Goal: Information Seeking & Learning: Learn about a topic

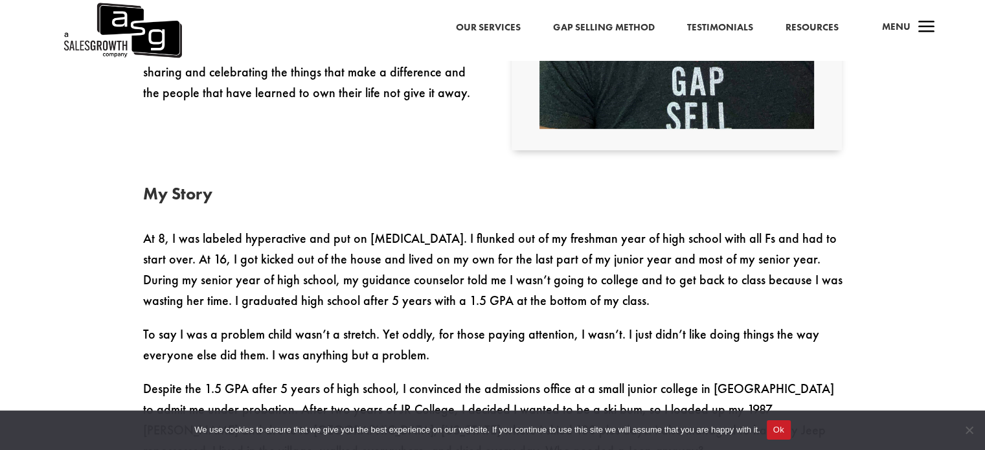
scroll to position [648, 0]
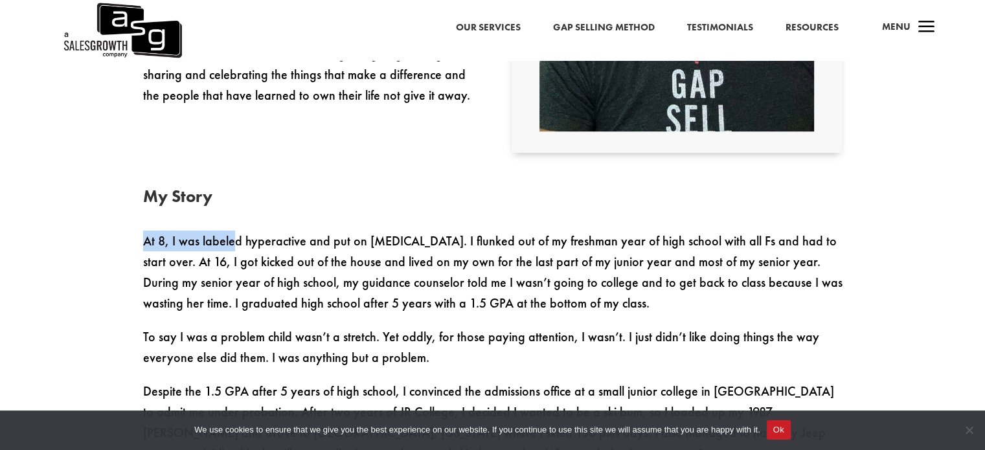
drag, startPoint x: 144, startPoint y: 239, endPoint x: 235, endPoint y: 235, distance: 90.8
click at [235, 235] on p "At 8, I was labeled hyperactive and put on Ritalin. I flunked out of my freshma…" at bounding box center [493, 279] width 700 height 96
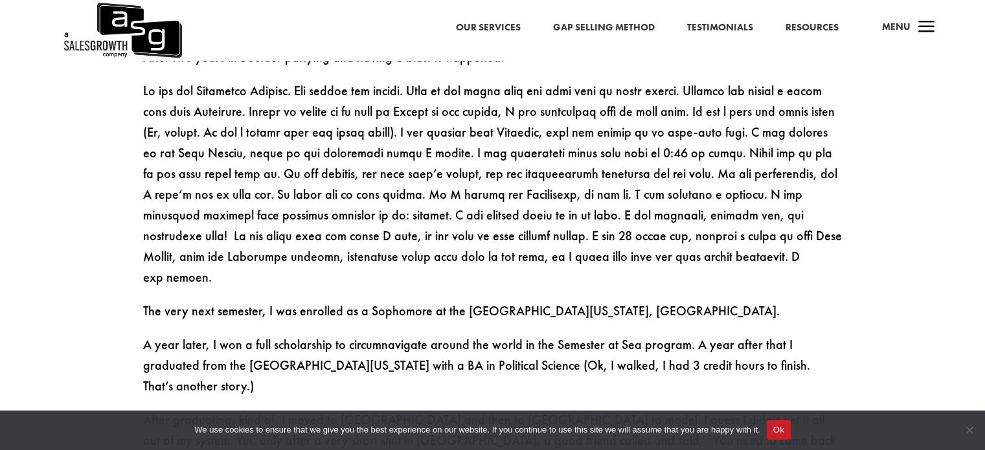
scroll to position [1036, 0]
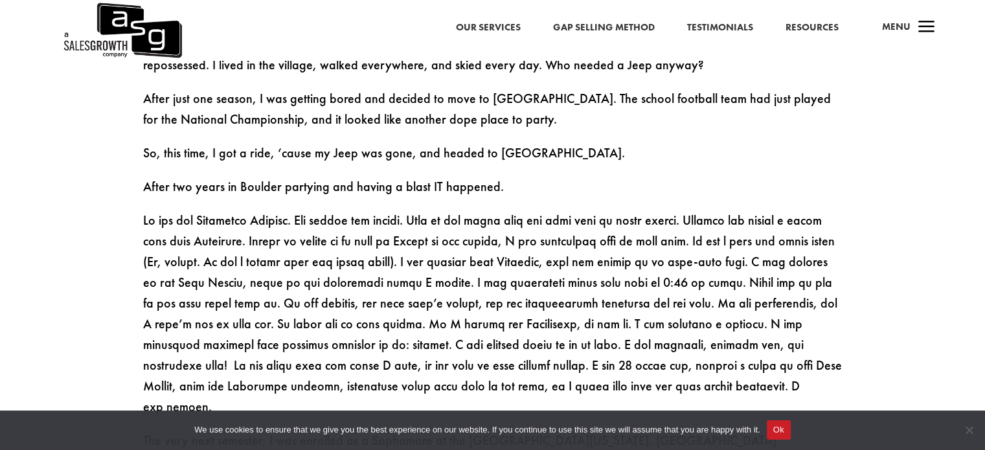
click at [792, 32] on link "Resources" at bounding box center [812, 27] width 53 height 17
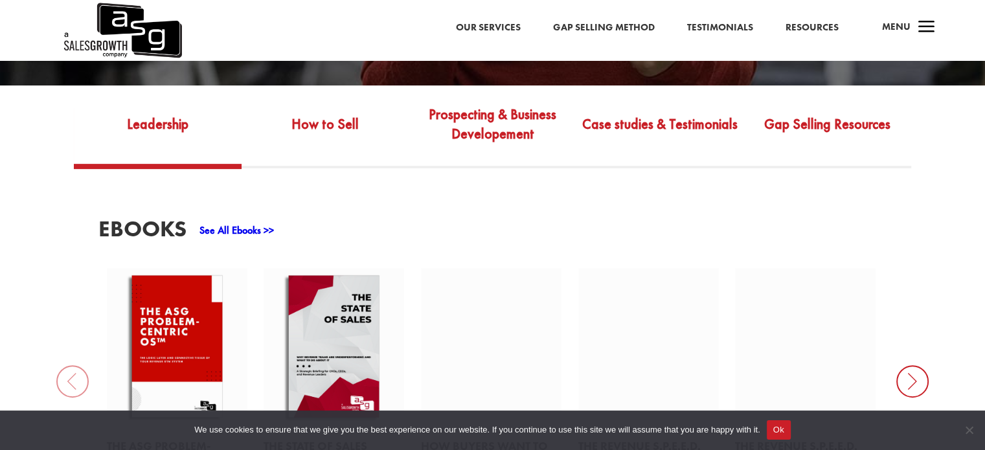
scroll to position [453, 0]
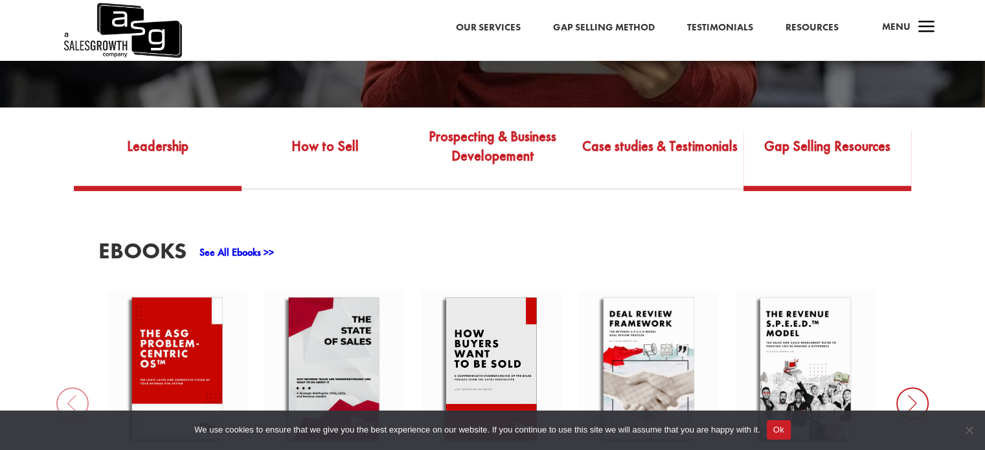
click at [786, 137] on link "Gap Selling Resources" at bounding box center [828, 155] width 168 height 61
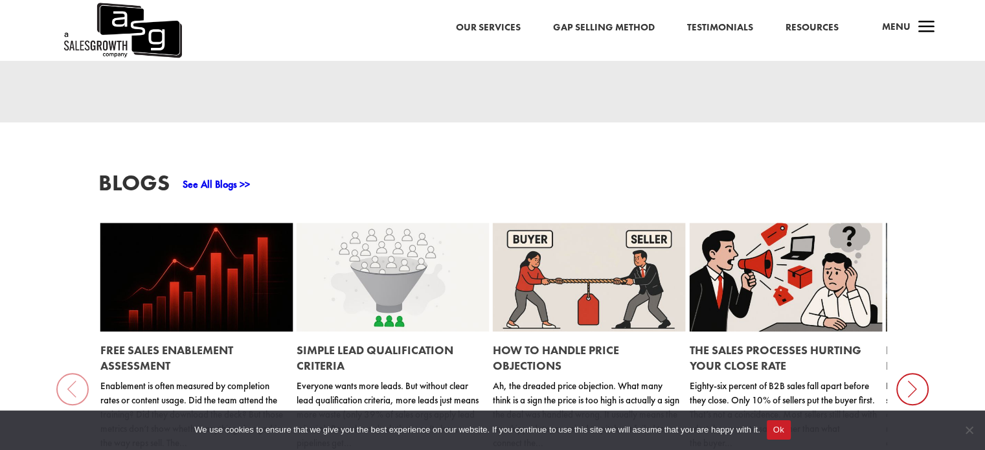
scroll to position [1295, 0]
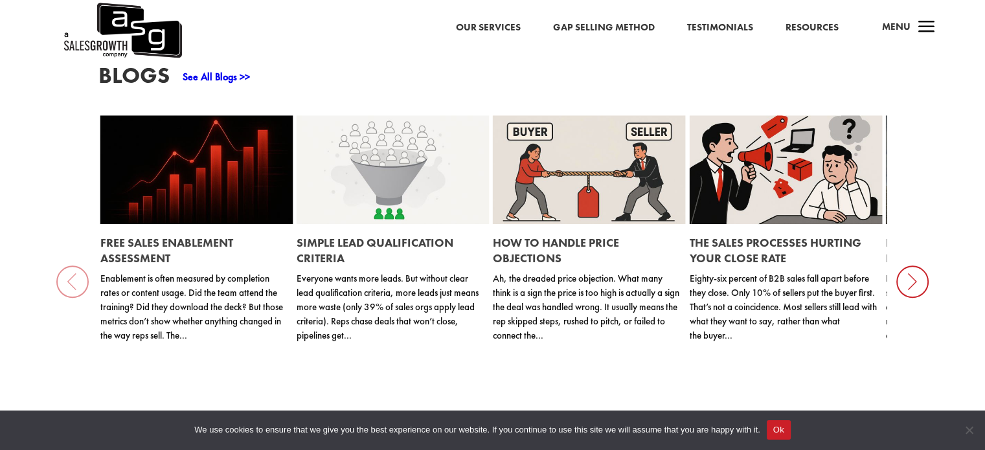
click at [819, 235] on link "The Sales Processes Hurting Your Close Rate" at bounding box center [776, 250] width 172 height 30
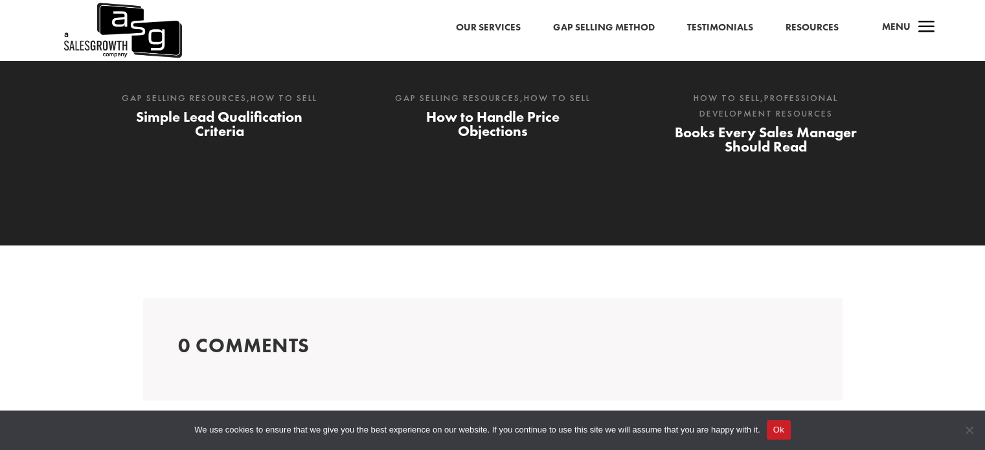
scroll to position [1749, 0]
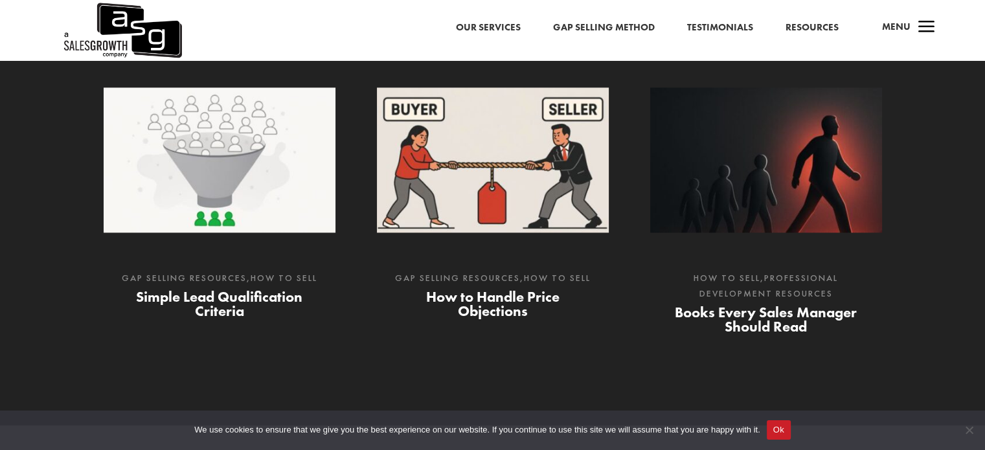
click at [516, 306] on link "How to Handle Price Objections" at bounding box center [492, 304] width 133 height 33
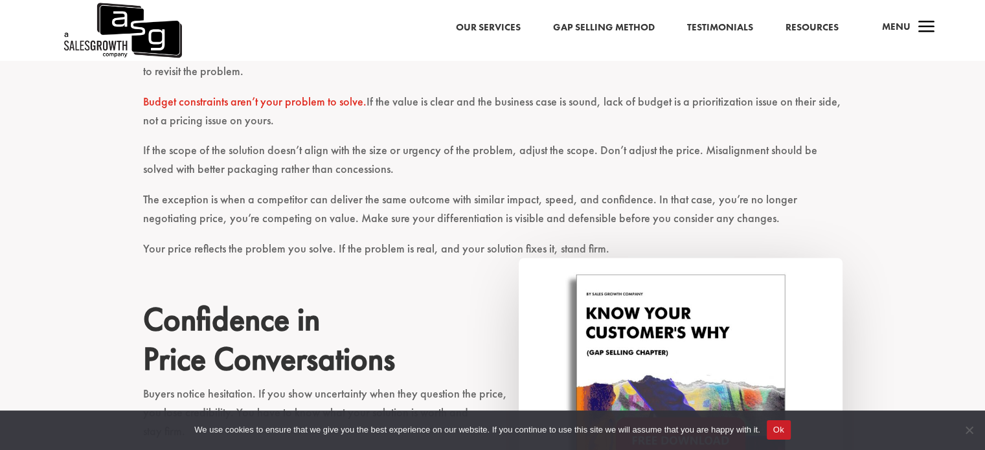
scroll to position [1684, 0]
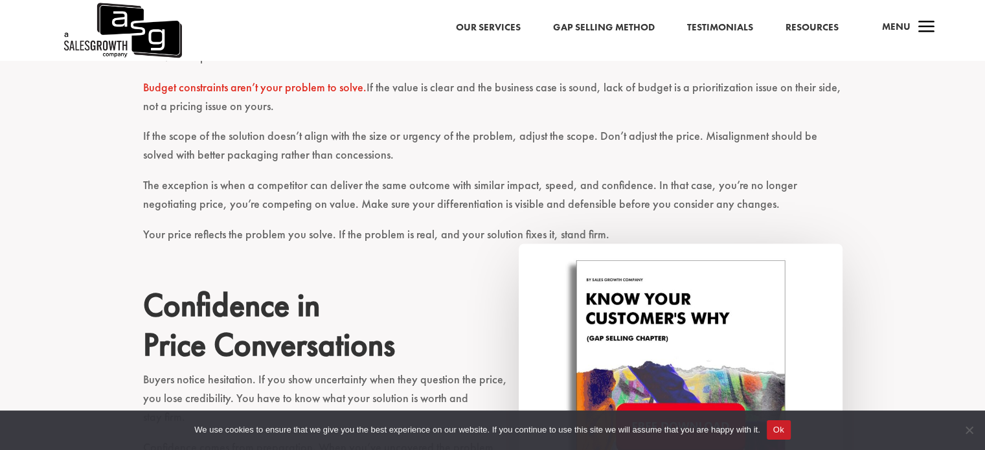
click at [593, 23] on link "Gap Selling Method" at bounding box center [604, 27] width 102 height 17
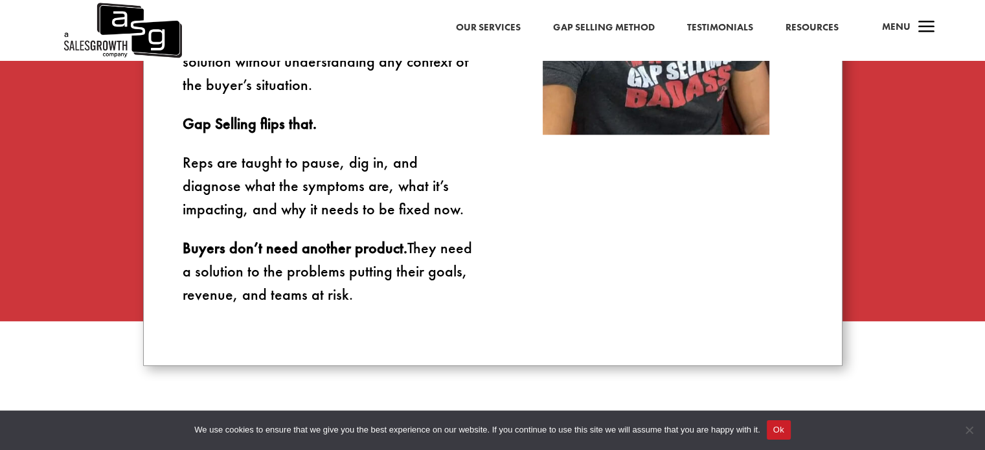
scroll to position [1036, 0]
